Goal: Information Seeking & Learning: Learn about a topic

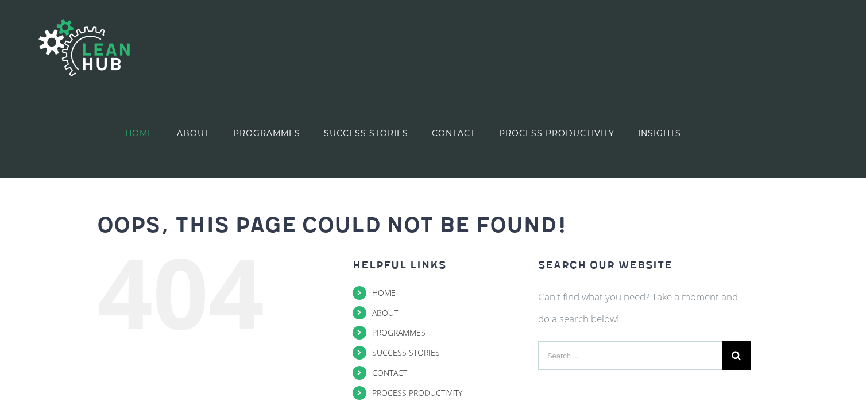
click at [139, 133] on span "HOME" at bounding box center [139, 133] width 28 height 8
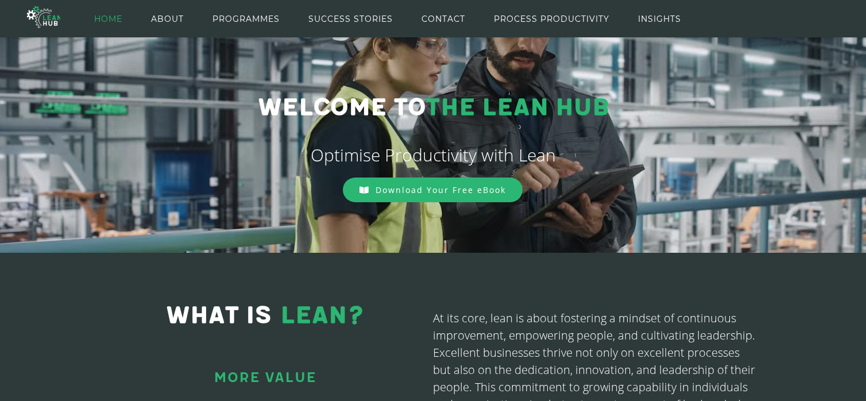
scroll to position [115, 0]
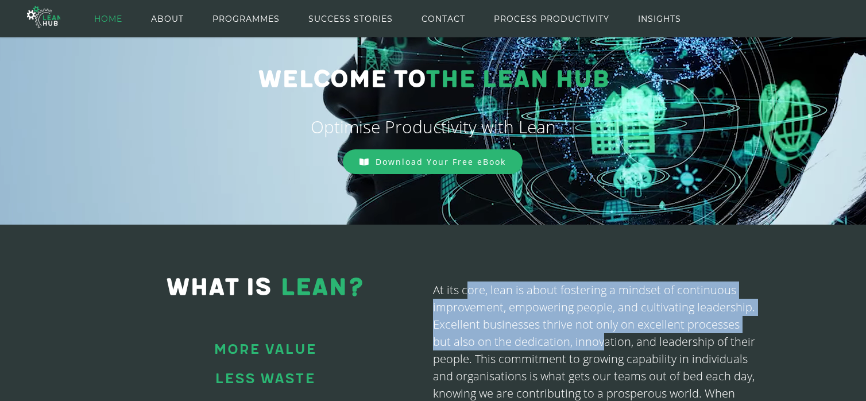
drag, startPoint x: 478, startPoint y: 291, endPoint x: 602, endPoint y: 344, distance: 135.0
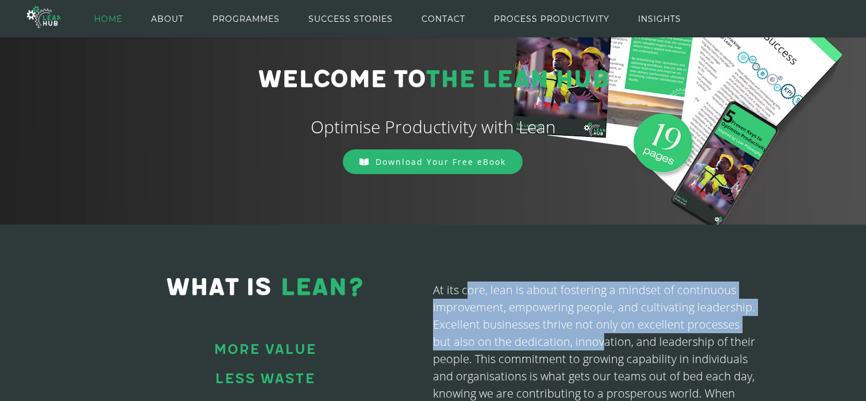
click at [602, 344] on p "At its core, lean is about fostering a mindset of continuous improvement, empow…" at bounding box center [594, 358] width 323 height 155
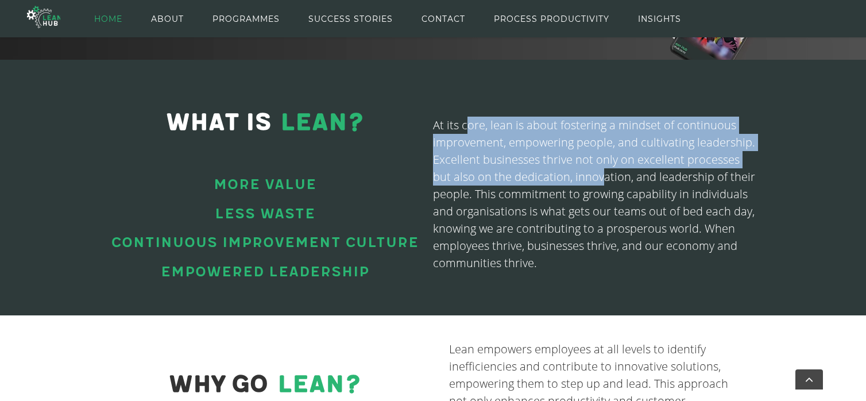
scroll to position [172, 0]
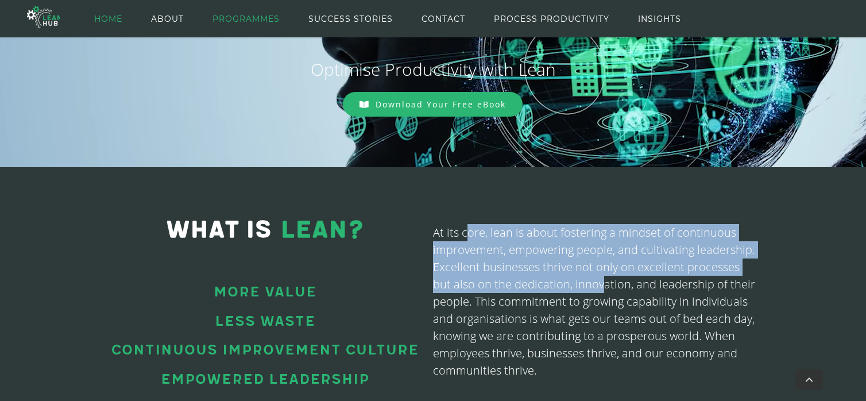
click at [225, 18] on span "PROGRAMMES" at bounding box center [245, 19] width 67 height 52
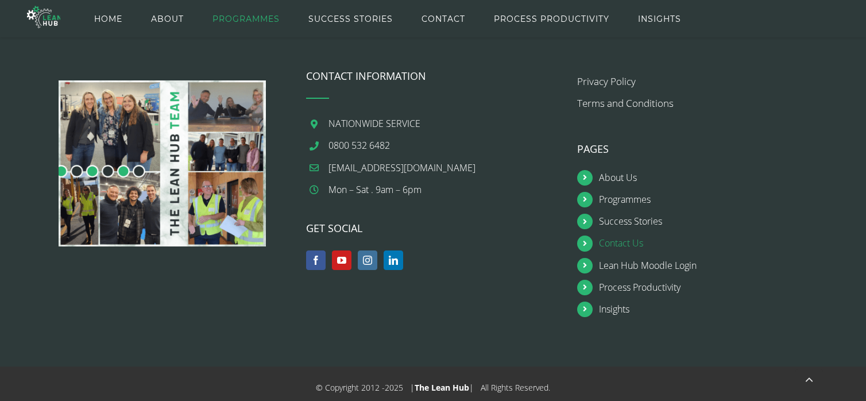
scroll to position [1307, 0]
